Goal: Information Seeking & Learning: Learn about a topic

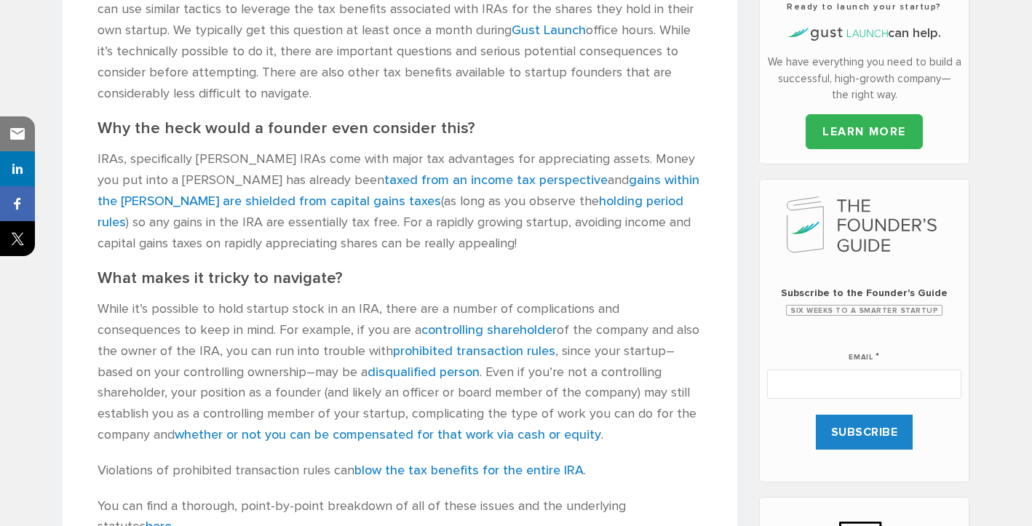
scroll to position [582, 0]
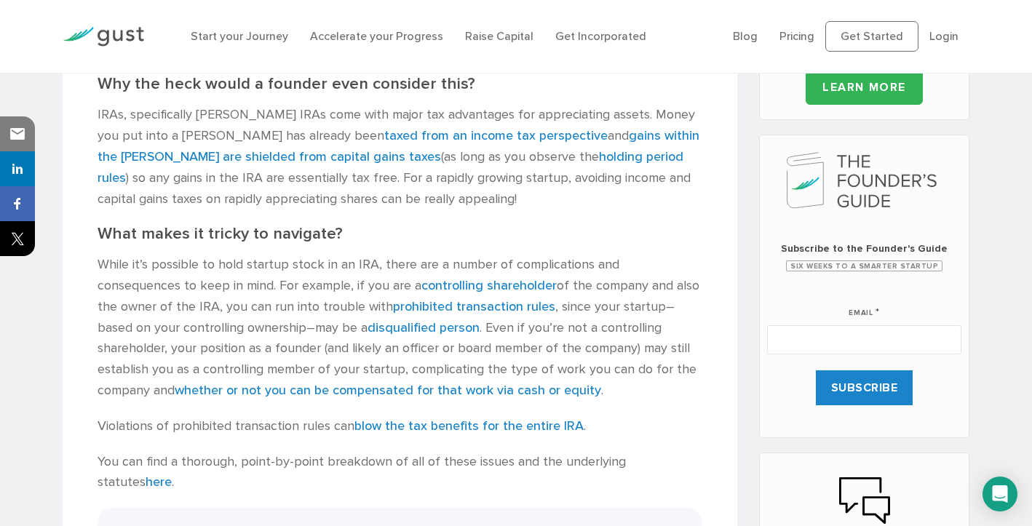
click at [248, 257] on p "While it’s possible to hold startup stock in an IRA, there are a number of comp…" at bounding box center [399, 328] width 605 height 147
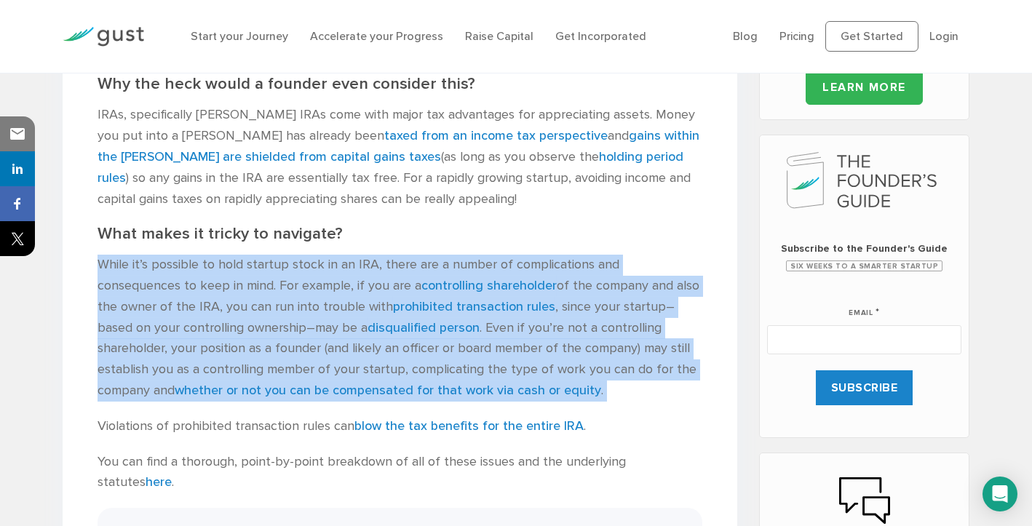
click at [248, 257] on p "While it’s possible to hold startup stock in an IRA, there are a number of comp…" at bounding box center [399, 328] width 605 height 147
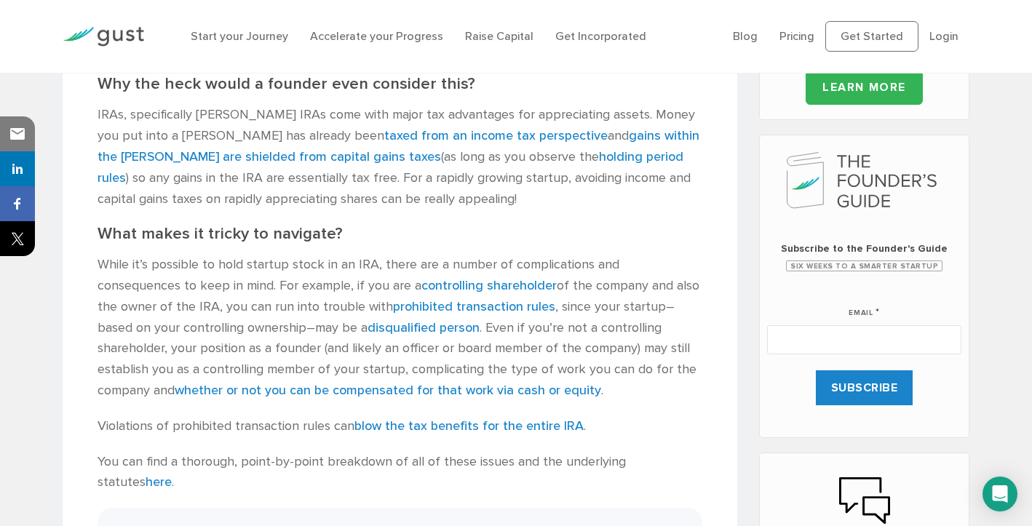
click at [250, 236] on h2 "What makes it tricky to navigate?" at bounding box center [399, 234] width 605 height 20
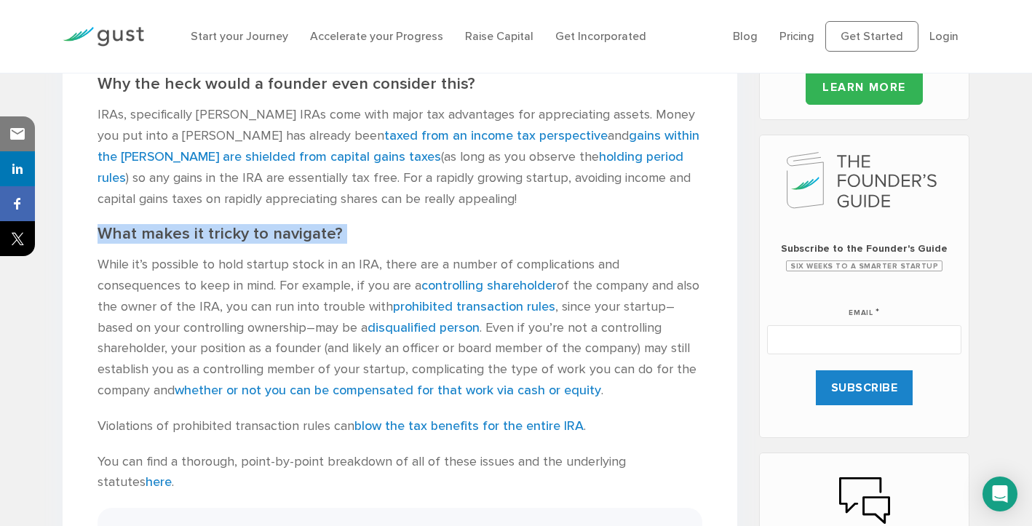
click at [250, 236] on h2 "What makes it tricky to navigate?" at bounding box center [399, 234] width 605 height 20
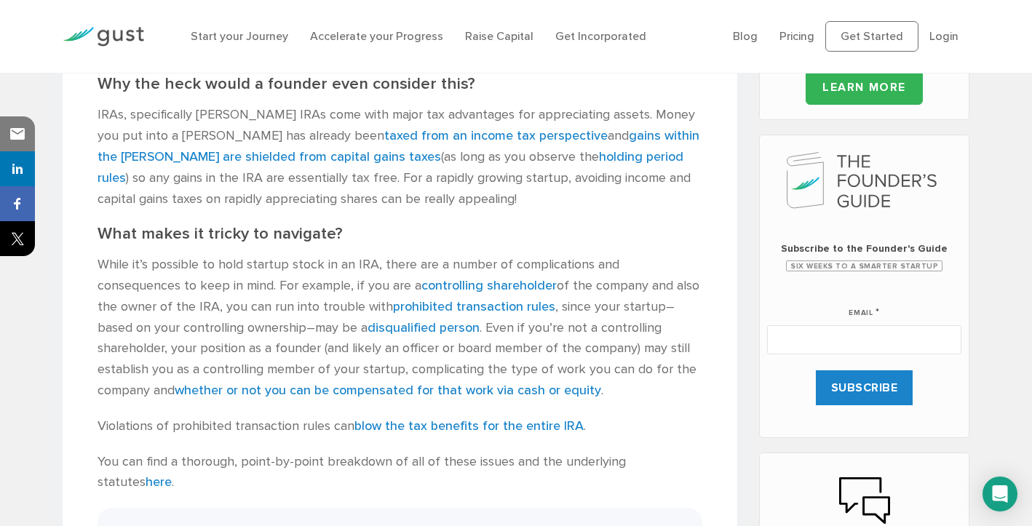
click at [423, 338] on p "While it’s possible to hold startup stock in an IRA, there are a number of comp…" at bounding box center [399, 328] width 605 height 147
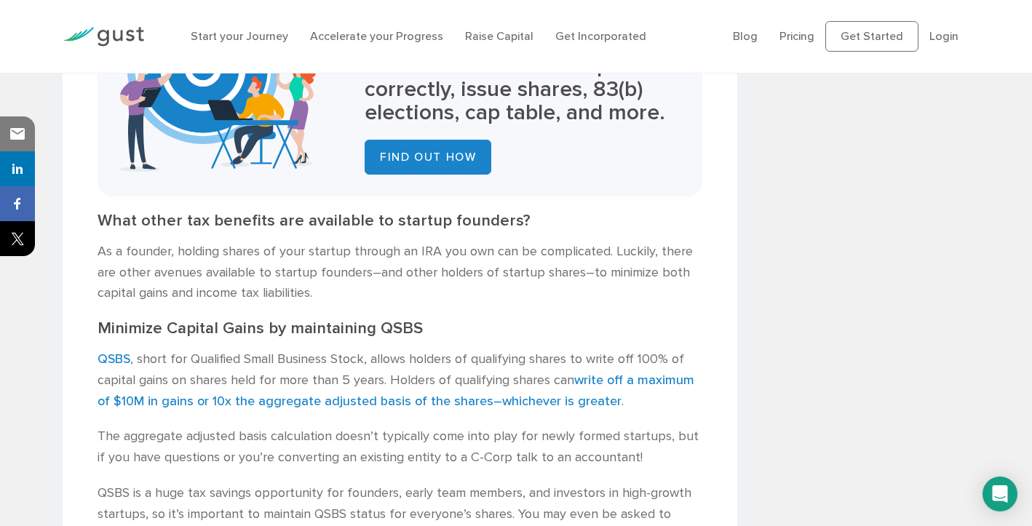
scroll to position [1164, 0]
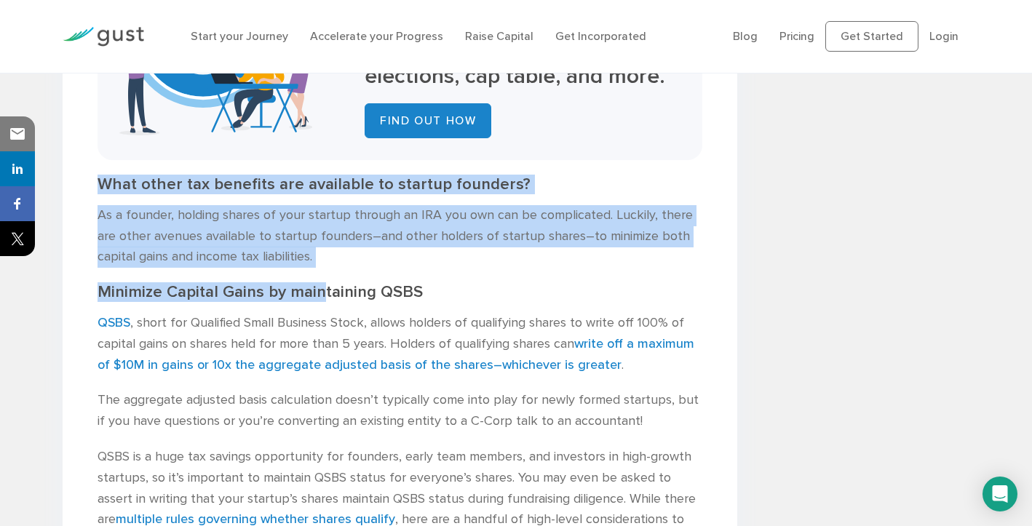
drag, startPoint x: 320, startPoint y: 259, endPoint x: 95, endPoint y: 167, distance: 243.7
click at [95, 167] on div "Can founders hold shares in their own Startup through an IRA? [PERSON_NAME] , C…" at bounding box center [400, 479] width 674 height 2622
drag, startPoint x: 95, startPoint y: 167, endPoint x: 343, endPoint y: 236, distance: 258.3
click at [343, 236] on div "Can founders hold shares in their own Startup through an IRA? [PERSON_NAME] , C…" at bounding box center [400, 479] width 674 height 2622
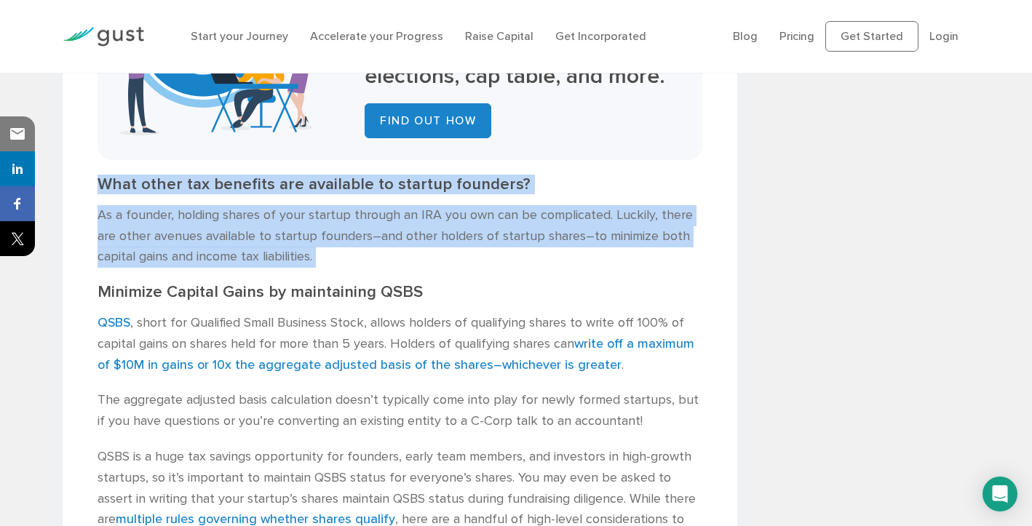
click at [343, 236] on p "As a founder, holding shares of your startup through an IRA you own can be comp…" at bounding box center [399, 236] width 605 height 63
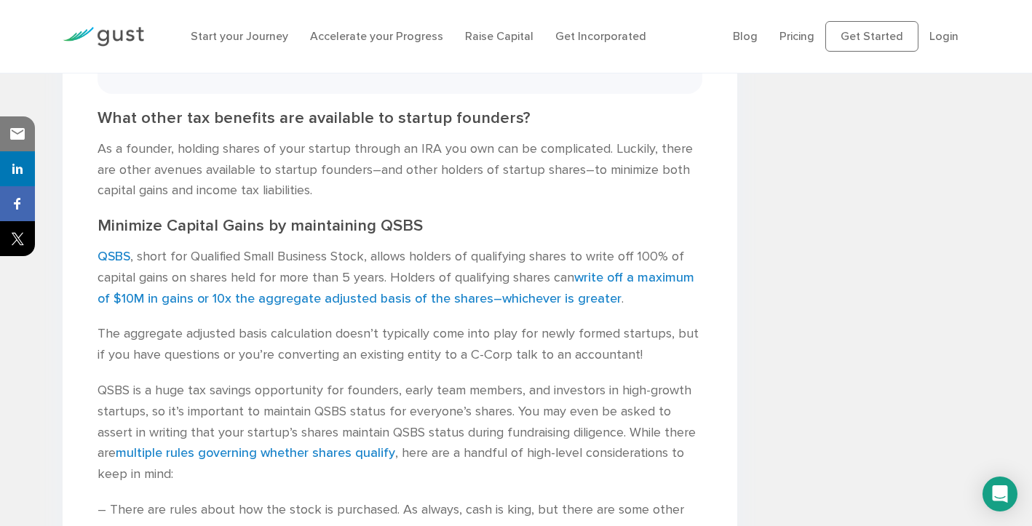
scroll to position [1237, 0]
